Goal: Task Accomplishment & Management: Manage account settings

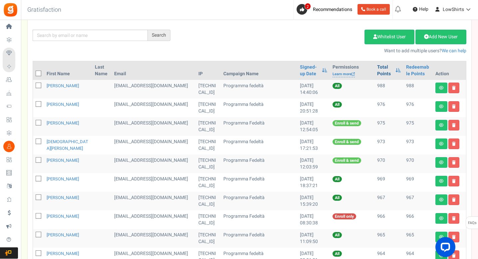
click at [377, 67] on link "Total Points" at bounding box center [384, 70] width 15 height 13
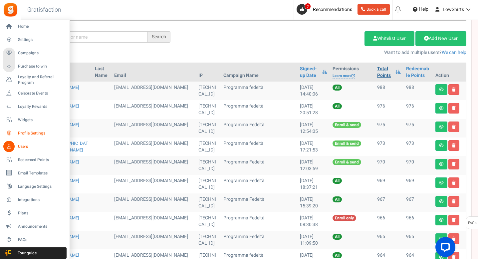
scroll to position [77, 0]
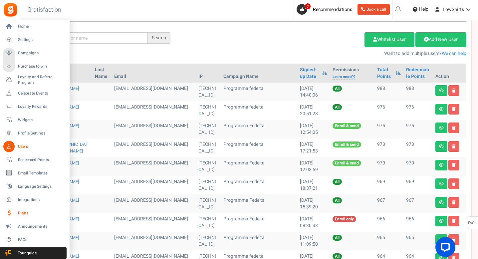
click at [30, 210] on span "Plans" at bounding box center [41, 213] width 47 height 6
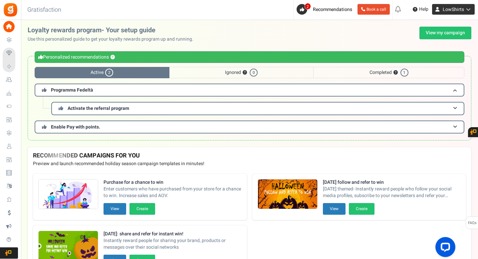
click at [456, 13] on span "LowShirts" at bounding box center [453, 9] width 21 height 7
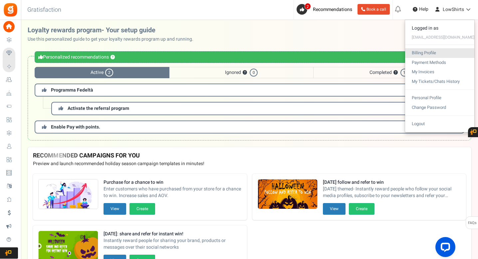
click at [432, 53] on link "Billing Profile" at bounding box center [439, 53] width 69 height 10
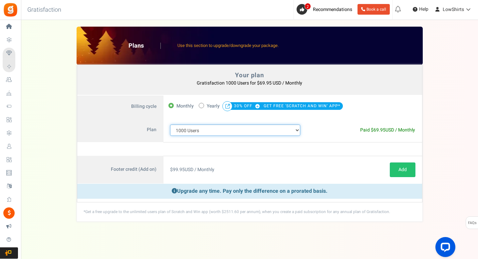
click at [201, 130] on select "100 Users 200 Users 500 Users 1000 Users 2000 Users 3000 Users 4000 Users 5000 …" at bounding box center [235, 129] width 130 height 11
select select "710"
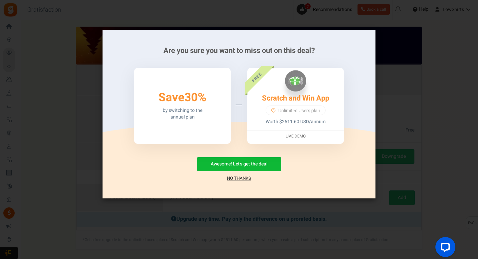
click at [241, 176] on link "No Thanks" at bounding box center [239, 178] width 24 height 7
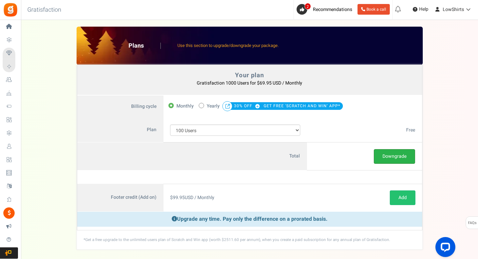
click at [403, 155] on button "Downgrade" at bounding box center [394, 156] width 41 height 15
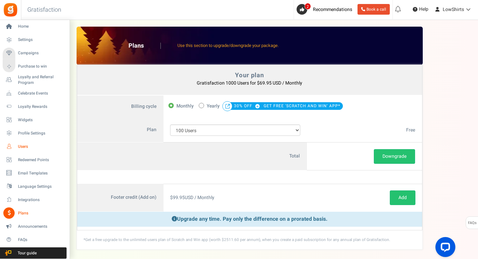
click at [27, 145] on span "Users" at bounding box center [41, 147] width 47 height 6
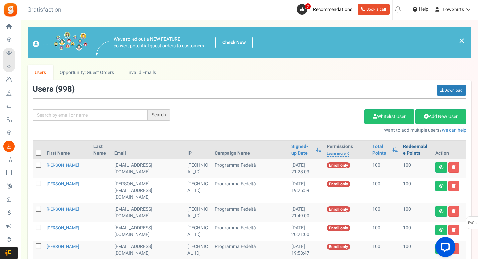
click at [412, 152] on link "Redeemable Points" at bounding box center [416, 149] width 27 height 13
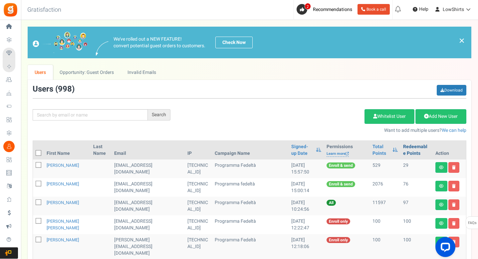
click at [412, 152] on link "Redeemable Points" at bounding box center [416, 149] width 27 height 13
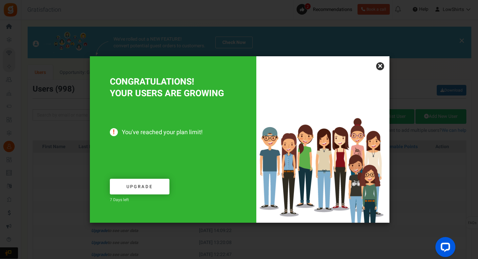
click at [378, 65] on link "×" at bounding box center [380, 66] width 8 height 8
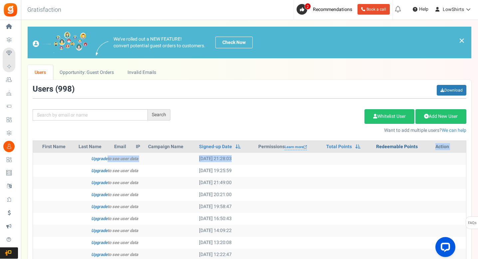
click at [390, 143] on link "Redeemable Points" at bounding box center [397, 146] width 42 height 7
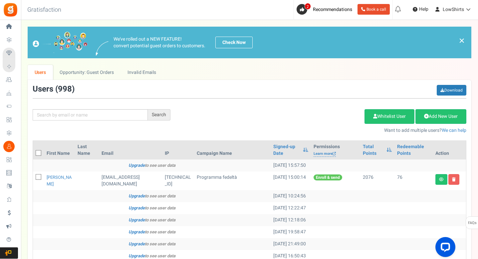
click at [389, 144] on div "Total Points" at bounding box center [377, 149] width 29 height 13
click at [403, 148] on link "Redeemable Points" at bounding box center [413, 149] width 33 height 13
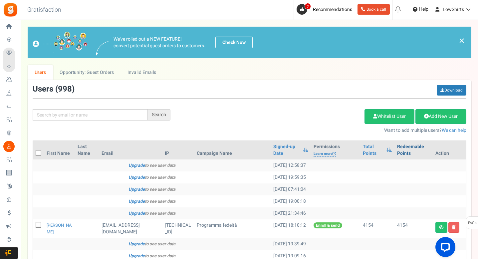
click at [403, 147] on link "Redeemable Points" at bounding box center [413, 149] width 33 height 13
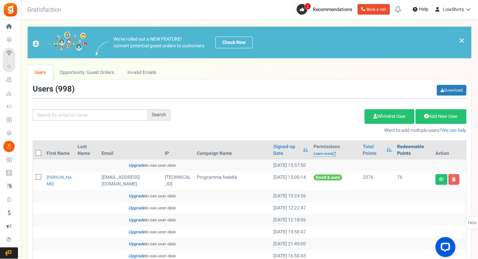
click at [403, 147] on link "Redeemable Points" at bounding box center [413, 149] width 33 height 13
